Goal: Task Accomplishment & Management: Manage account settings

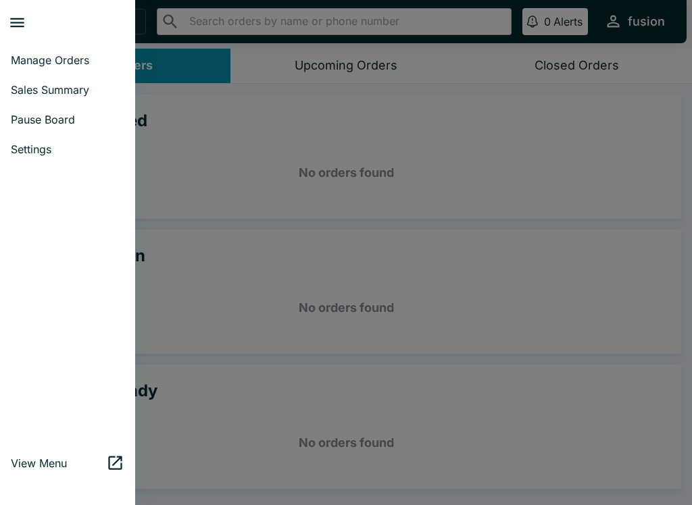
click at [20, 88] on span "Sales Summary" at bounding box center [67, 90] width 113 height 14
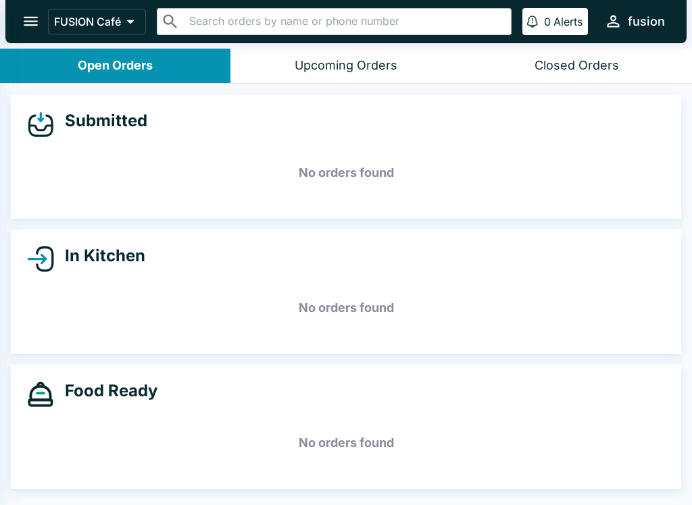
select select "03:00"
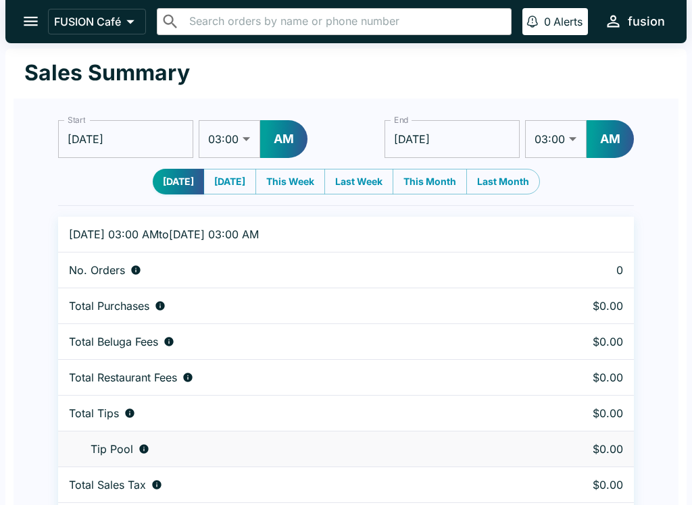
click at [436, 176] on button "This Month" at bounding box center [429, 182] width 74 height 26
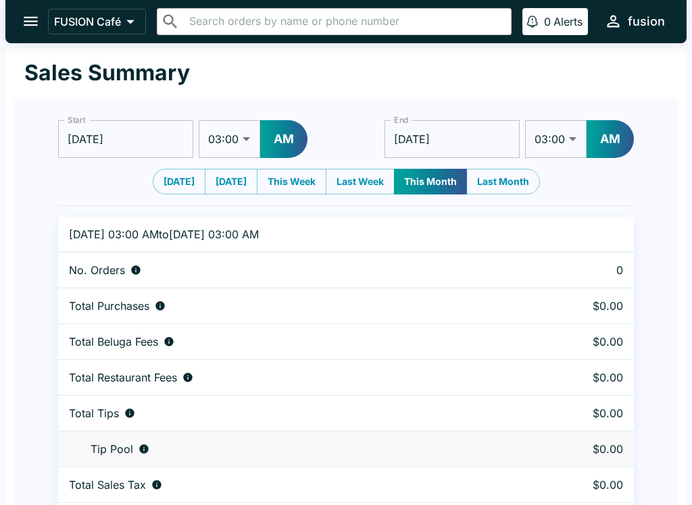
type input "[DATE]"
click at [532, 355] on td "$162.40" at bounding box center [560, 342] width 148 height 36
click at [26, 18] on icon "open drawer" at bounding box center [31, 21] width 14 height 9
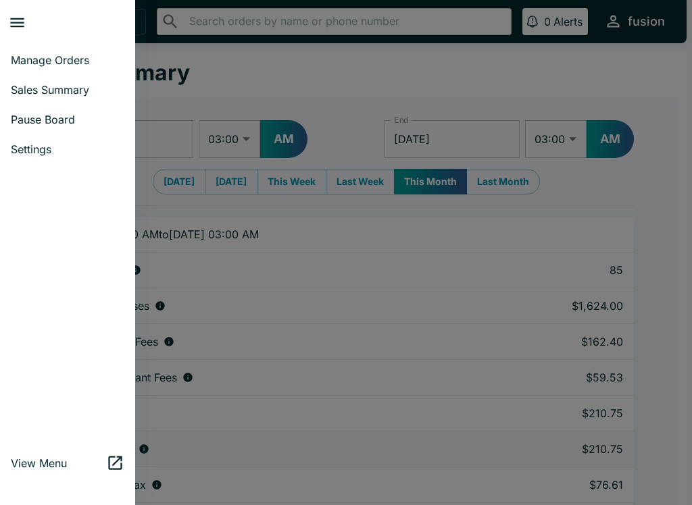
click at [24, 60] on span "Manage Orders" at bounding box center [67, 60] width 113 height 14
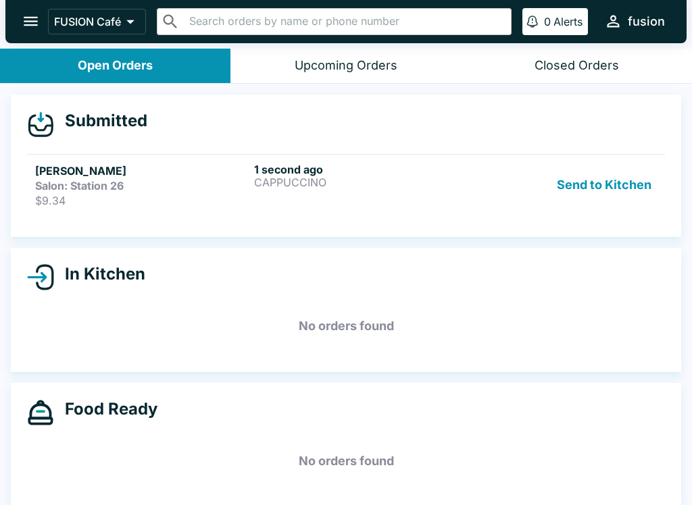
click at [598, 185] on button "Send to Kitchen" at bounding box center [603, 185] width 105 height 45
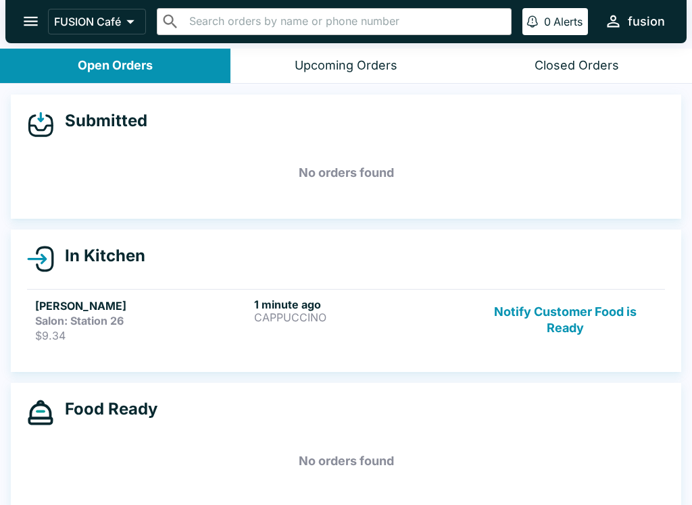
click at [570, 309] on button "Notify Customer Food is Ready" at bounding box center [565, 320] width 183 height 45
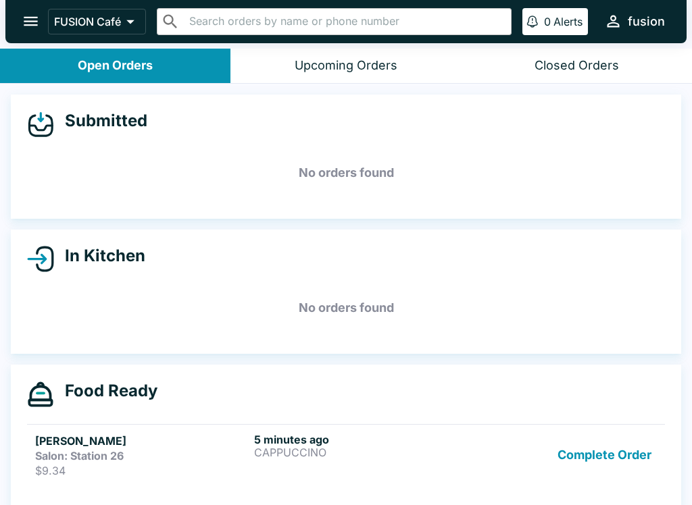
click at [623, 438] on button "Complete Order" at bounding box center [604, 455] width 105 height 45
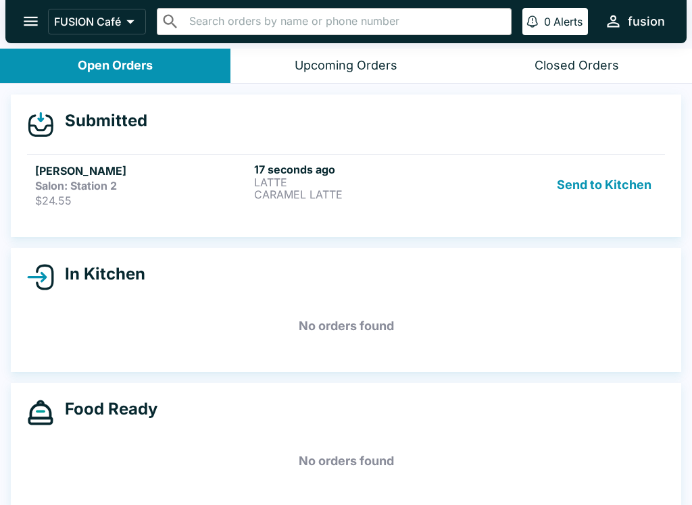
click at [440, 184] on p "LATTE" at bounding box center [360, 182] width 213 height 12
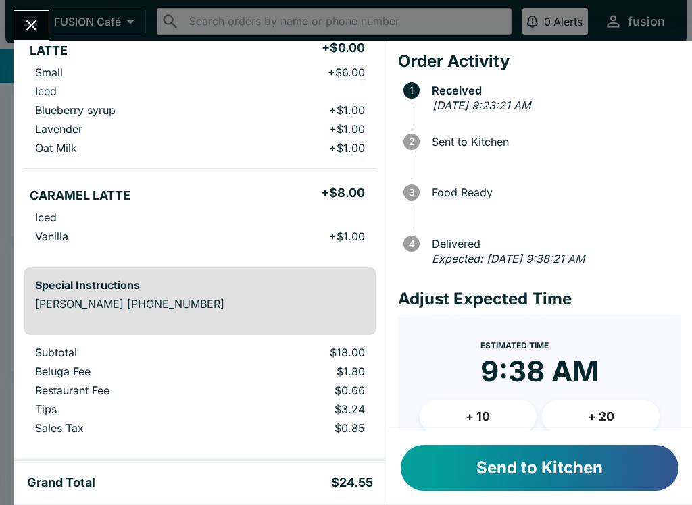
scroll to position [136, 0]
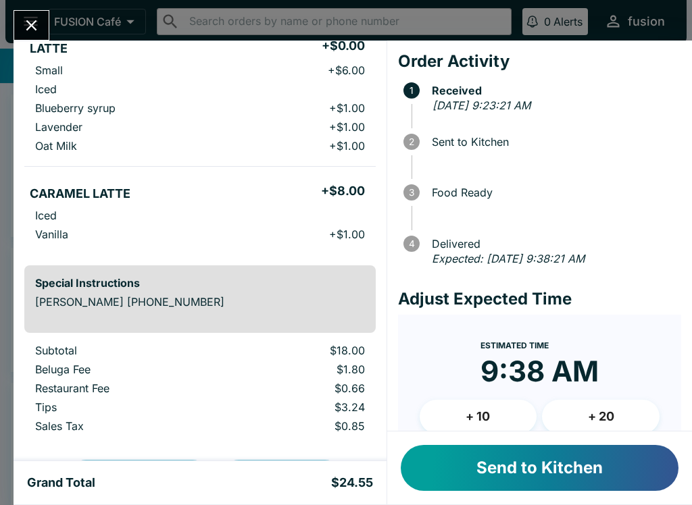
click at [496, 457] on button "Send to Kitchen" at bounding box center [540, 468] width 278 height 46
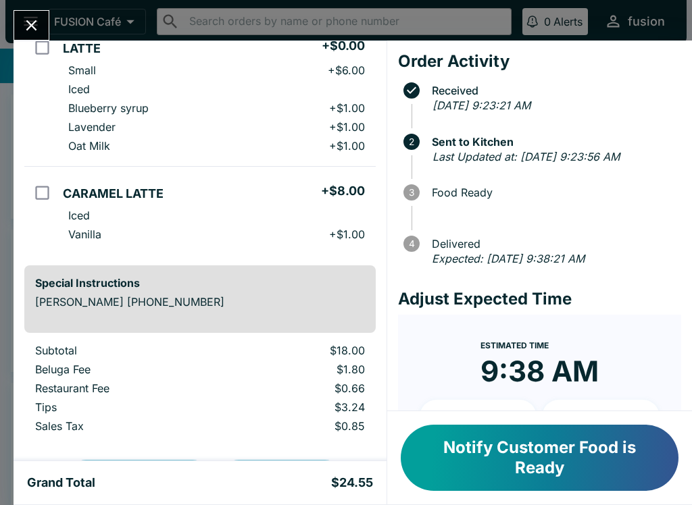
click at [559, 456] on button "Notify Customer Food is Ready" at bounding box center [540, 458] width 278 height 66
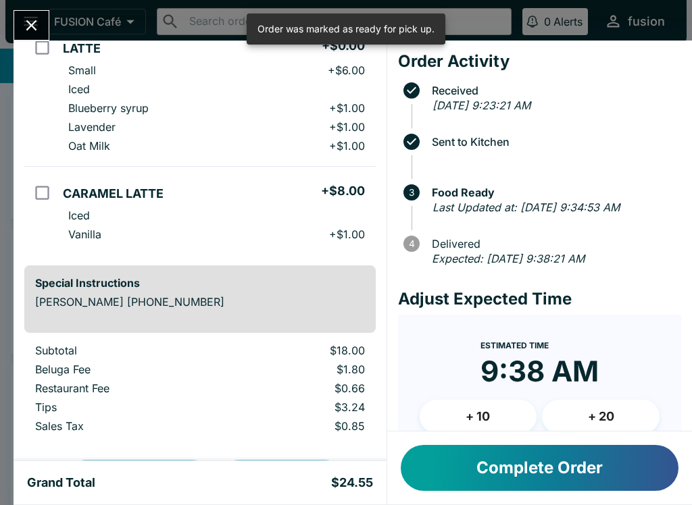
click at [537, 455] on button "Complete Order" at bounding box center [540, 468] width 278 height 46
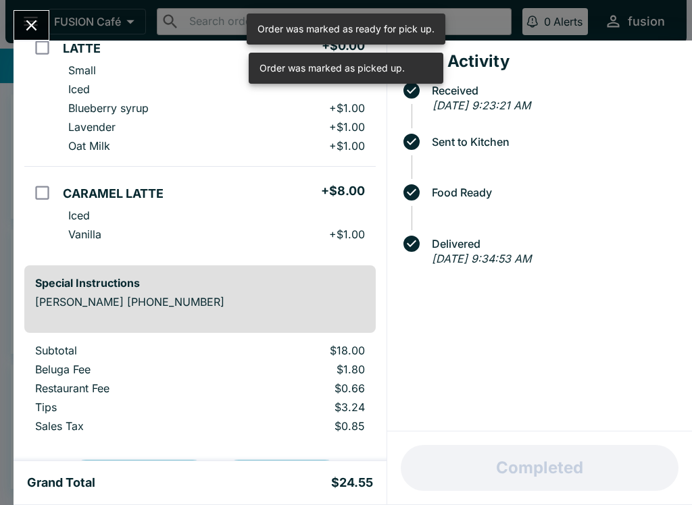
click at [34, 15] on button "Close" at bounding box center [31, 25] width 34 height 29
